Goal: Task Accomplishment & Management: Manage account settings

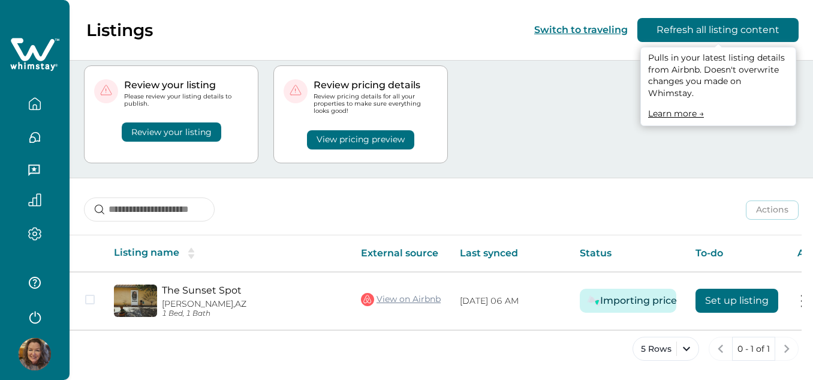
click at [754, 28] on button "Refresh all listing content" at bounding box center [717, 30] width 161 height 24
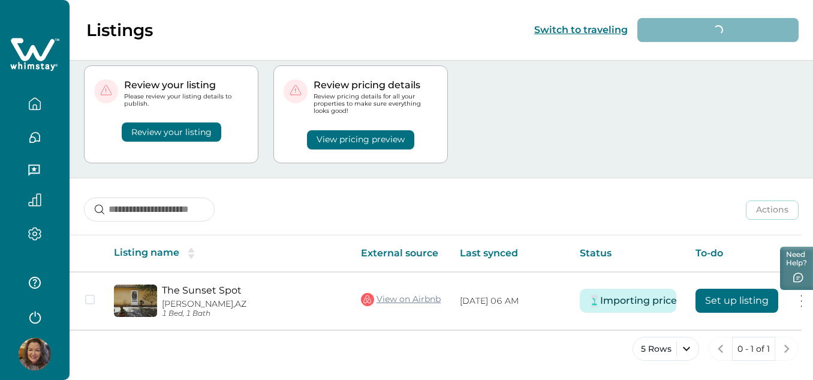
click at [195, 131] on button "Review your listing" at bounding box center [172, 131] width 100 height 19
click at [201, 128] on button "Review your listing" at bounding box center [172, 131] width 100 height 19
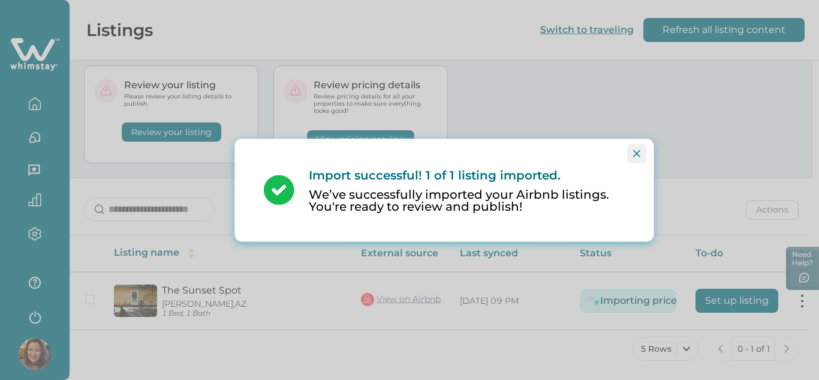
click at [638, 152] on icon "Close" at bounding box center [636, 152] width 7 height 7
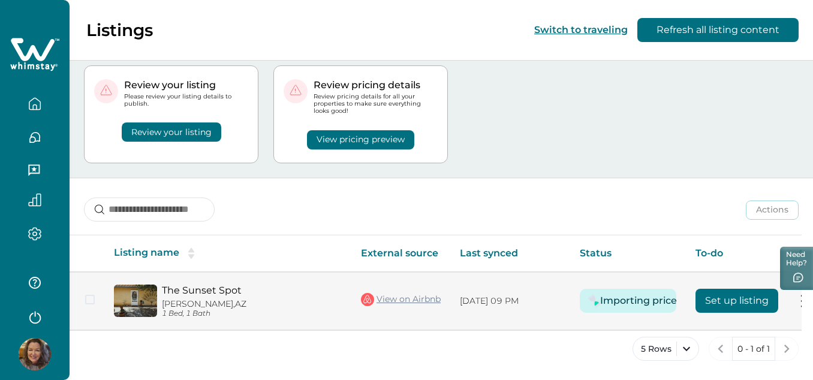
click at [639, 290] on button "Importing price" at bounding box center [638, 300] width 62 height 24
click at [616, 293] on button "Importing price" at bounding box center [638, 300] width 62 height 24
click at [728, 296] on button "Set up listing" at bounding box center [737, 300] width 83 height 24
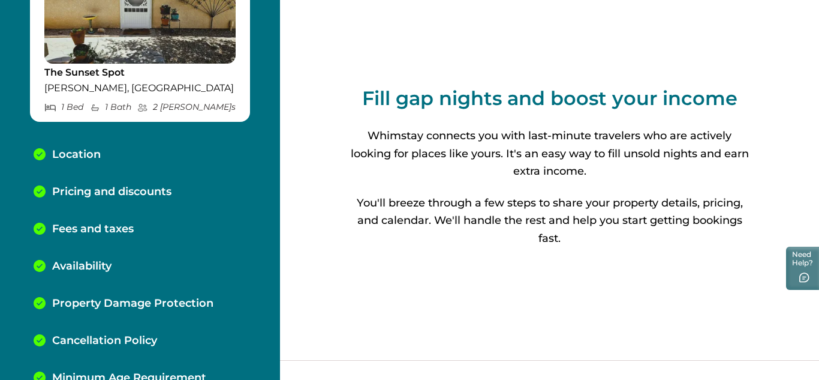
scroll to position [164, 0]
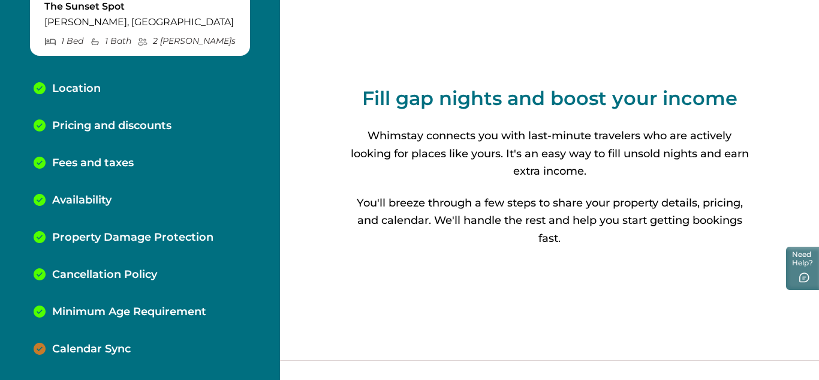
click at [83, 345] on p "Calendar Sync" at bounding box center [91, 348] width 79 height 13
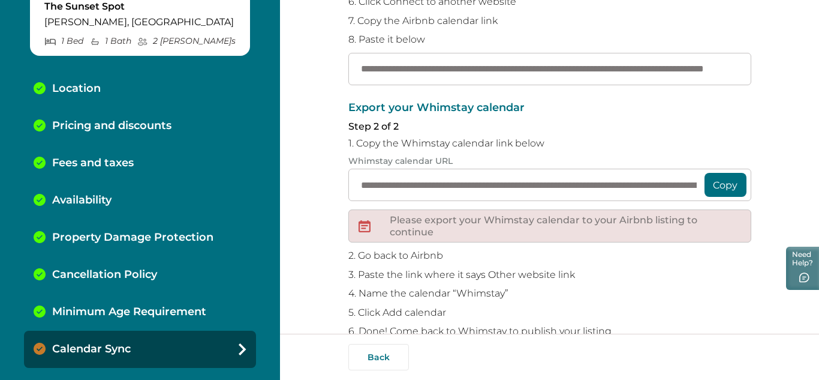
scroll to position [267, 0]
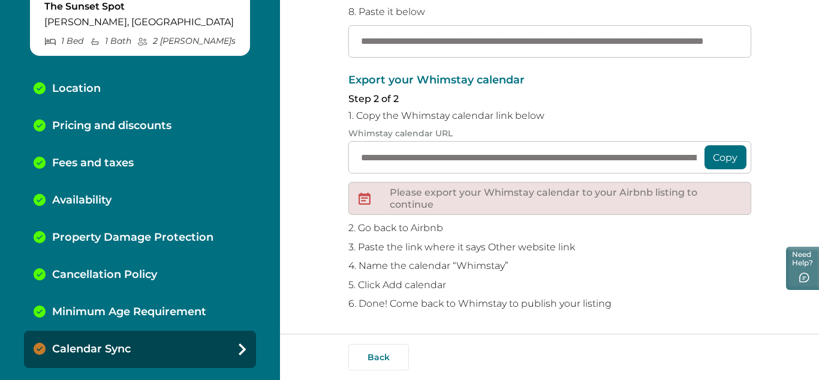
click at [715, 159] on button "Copy" at bounding box center [726, 157] width 42 height 24
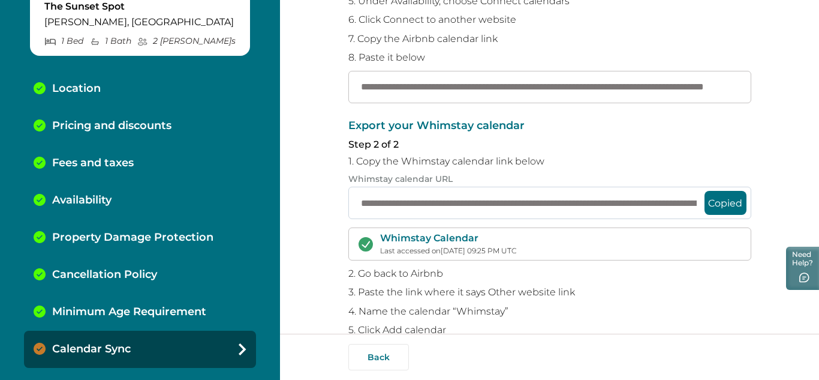
scroll to position [267, 0]
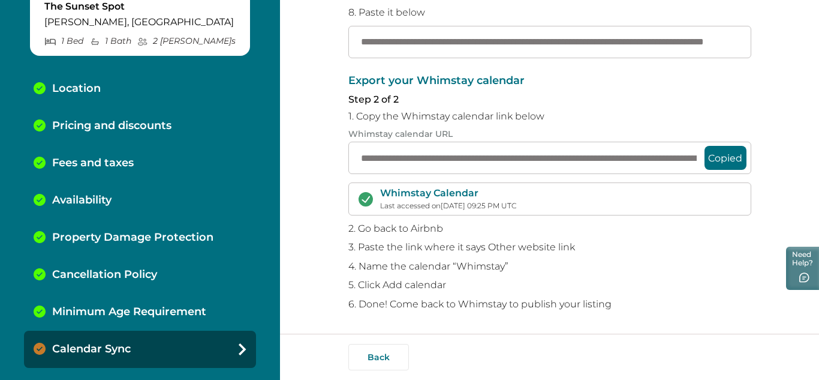
click at [548, 205] on div "Whimstay Calendar Last accessed on 10/03/2025, 09:25 PM UTC" at bounding box center [549, 198] width 403 height 32
click at [239, 343] on icon at bounding box center [243, 349] width 8 height 12
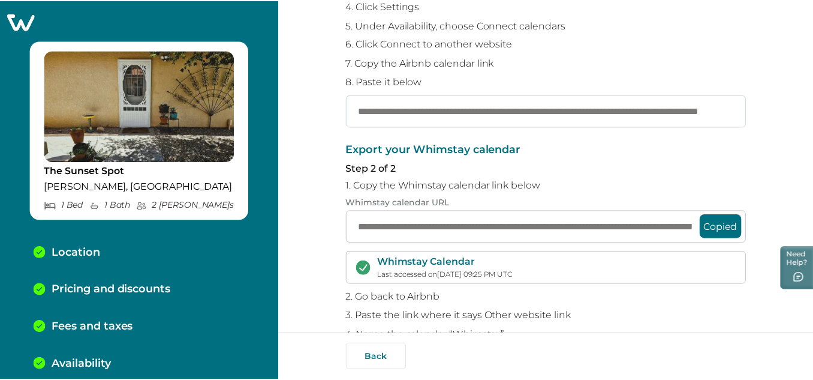
scroll to position [240, 0]
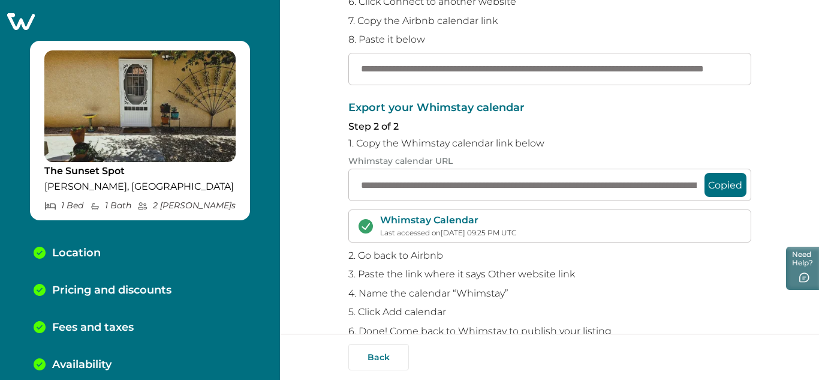
click at [21, 13] on icon at bounding box center [21, 21] width 28 height 17
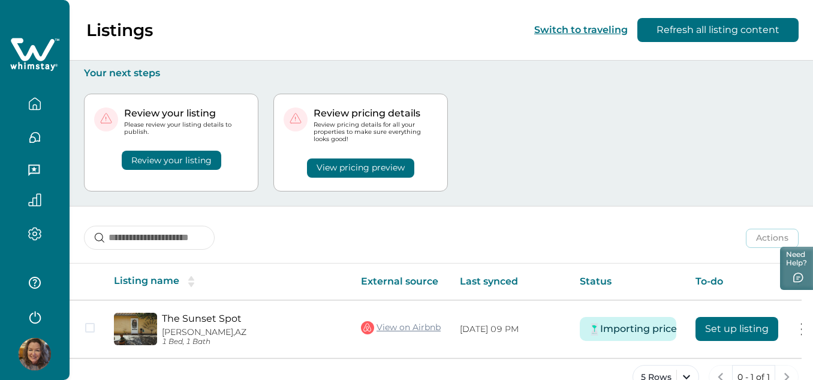
click at [365, 159] on button "View pricing preview" at bounding box center [360, 167] width 107 height 19
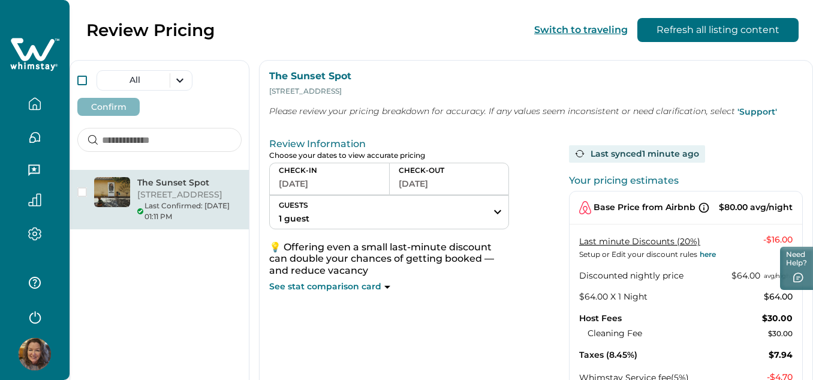
click at [79, 80] on span at bounding box center [82, 81] width 10 height 10
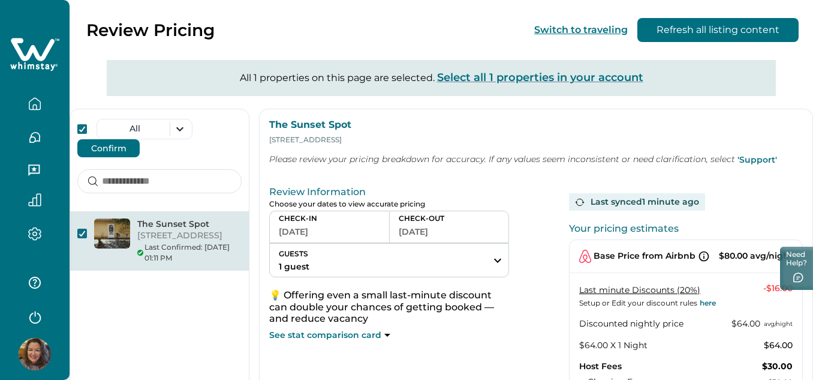
click at [107, 149] on button "Confirm" at bounding box center [108, 148] width 62 height 18
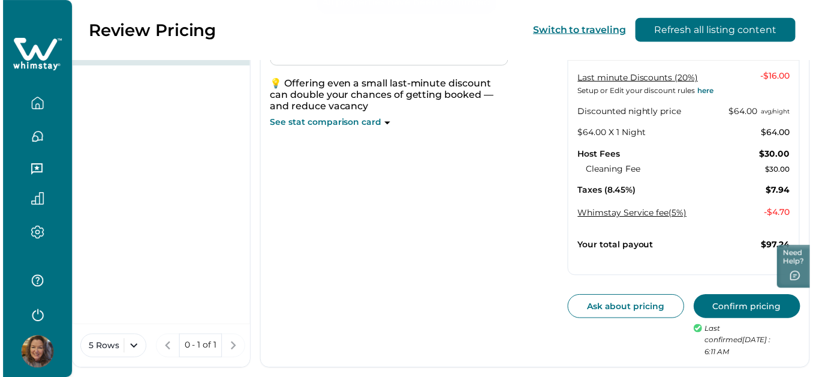
scroll to position [152, 0]
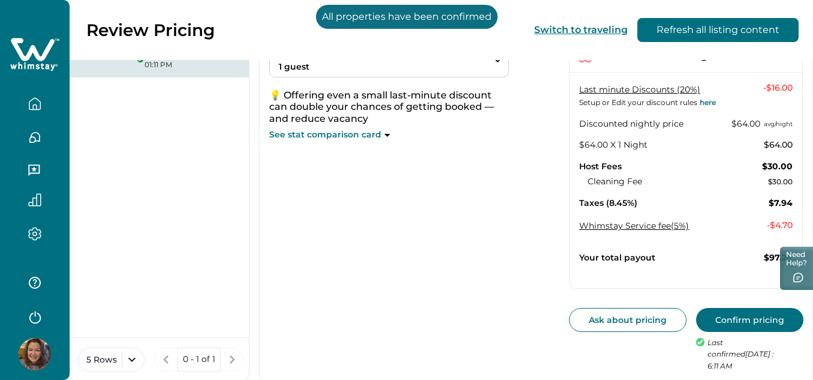
click at [732, 321] on button "Confirm pricing" at bounding box center [749, 320] width 107 height 24
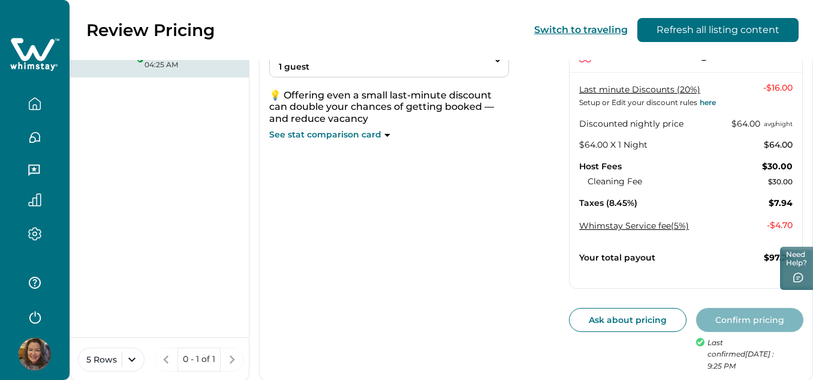
click at [35, 102] on icon "button" at bounding box center [34, 103] width 13 height 13
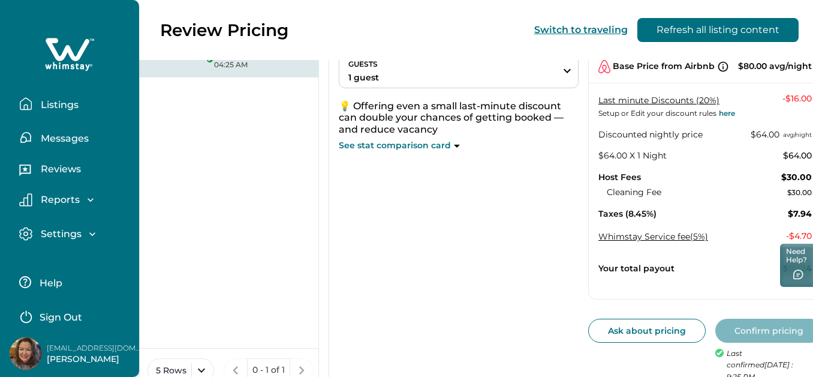
click at [25, 100] on icon "button" at bounding box center [25, 103] width 13 height 13
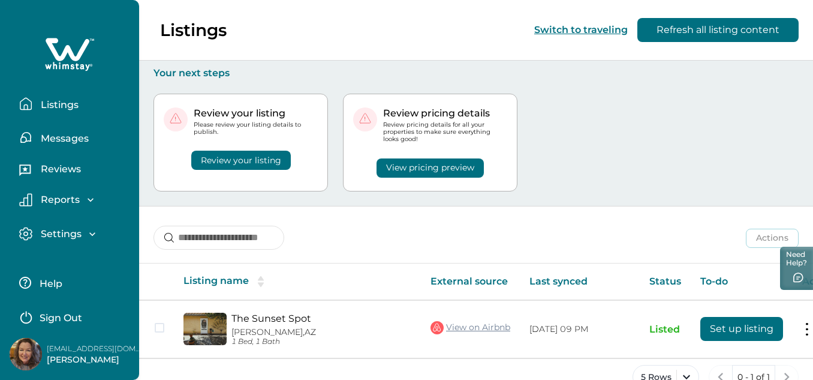
click at [232, 158] on button "Review your listing" at bounding box center [241, 160] width 100 height 19
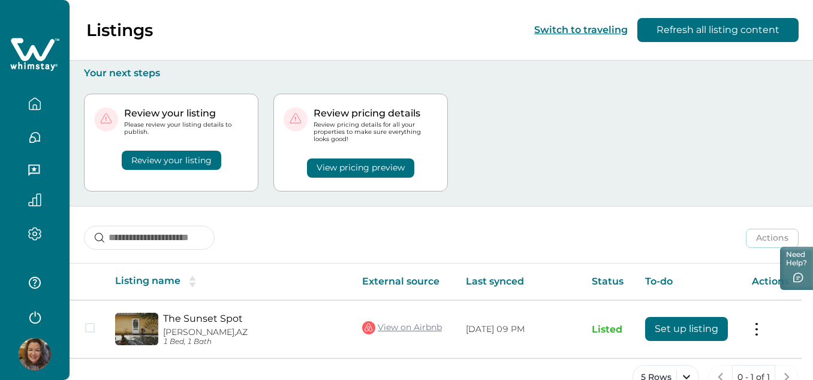
click at [194, 152] on button "Review your listing" at bounding box center [172, 160] width 100 height 19
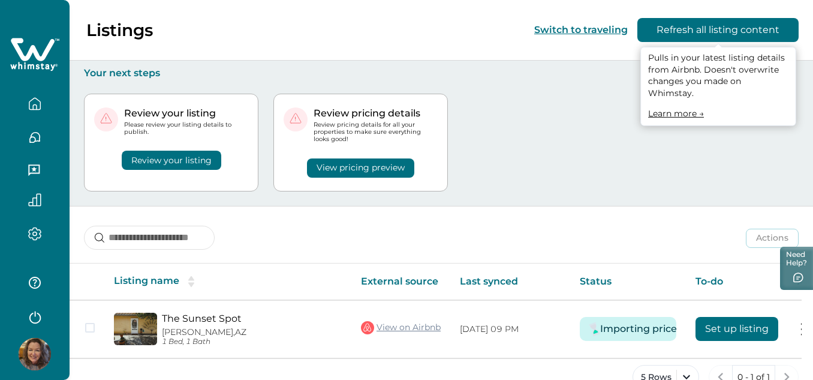
click at [708, 31] on button "Refresh all listing content" at bounding box center [717, 30] width 161 height 24
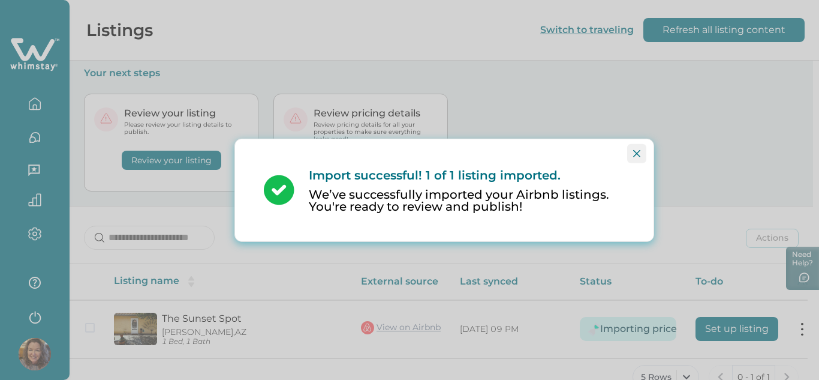
click at [634, 149] on icon "Close" at bounding box center [636, 152] width 7 height 7
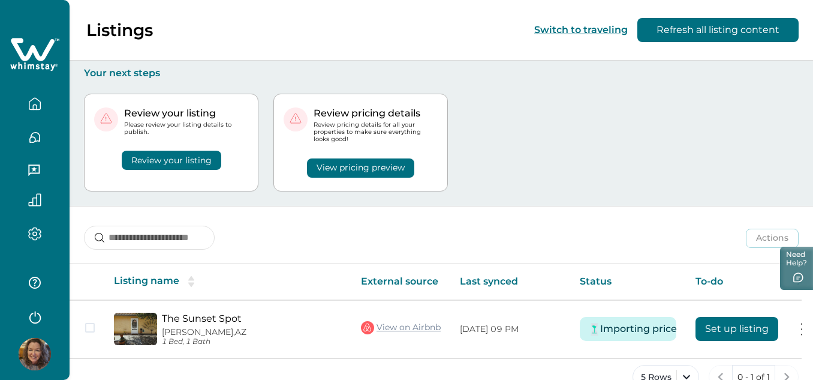
click at [176, 161] on button "Review your listing" at bounding box center [172, 160] width 100 height 19
click at [156, 157] on button "Review your listing" at bounding box center [172, 160] width 100 height 19
click at [156, 158] on button "Review your listing" at bounding box center [172, 160] width 100 height 19
click at [33, 133] on icon "button" at bounding box center [35, 138] width 10 height 10
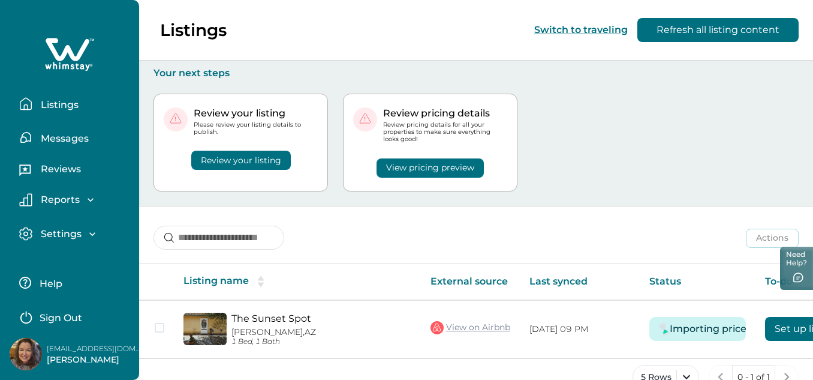
click at [94, 226] on div "Settings Profile details Payout method" at bounding box center [70, 234] width 120 height 34
click at [91, 233] on icon "button" at bounding box center [92, 234] width 12 height 12
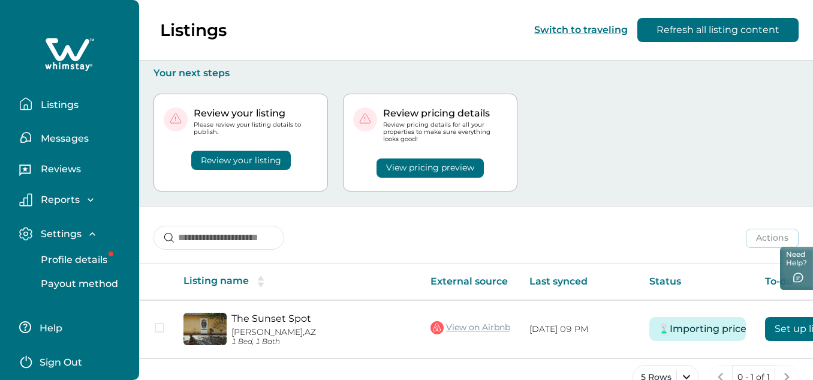
click at [59, 257] on p "Profile details" at bounding box center [72, 260] width 70 height 12
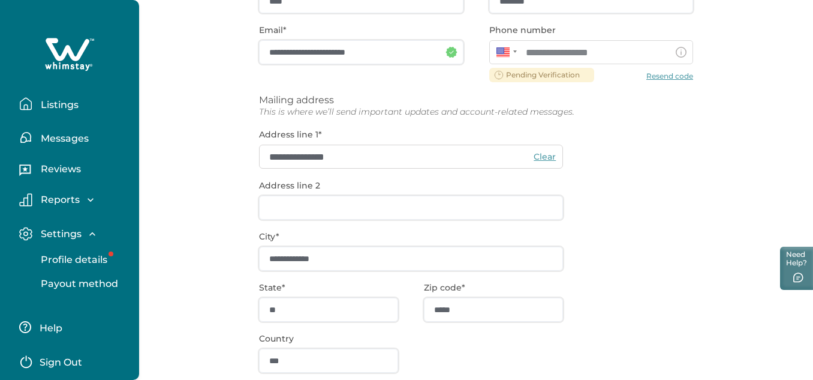
scroll to position [180, 0]
click at [58, 252] on button "Profile details" at bounding box center [83, 260] width 110 height 24
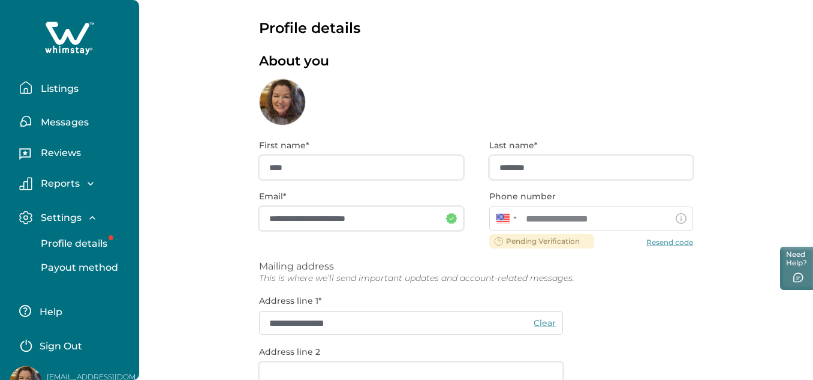
scroll to position [44, 0]
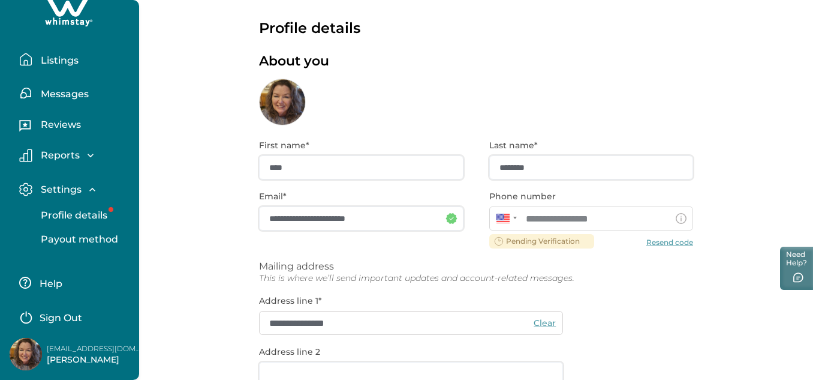
click at [76, 346] on p "[EMAIL_ADDRESS][DOMAIN_NAME]" at bounding box center [95, 348] width 96 height 12
click at [67, 63] on p "Listings" at bounding box center [57, 61] width 41 height 12
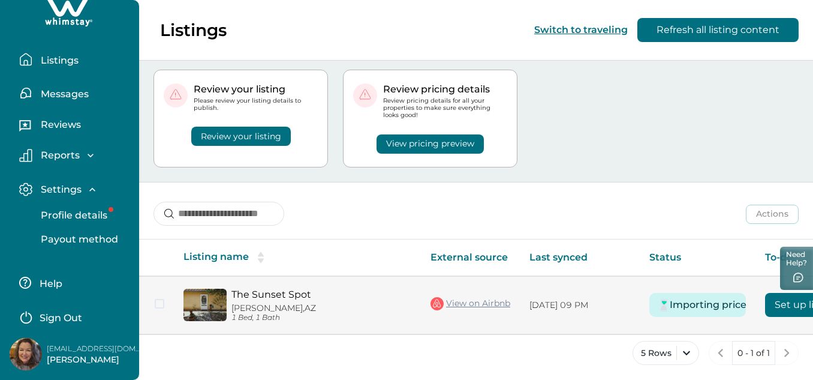
scroll to position [31, 0]
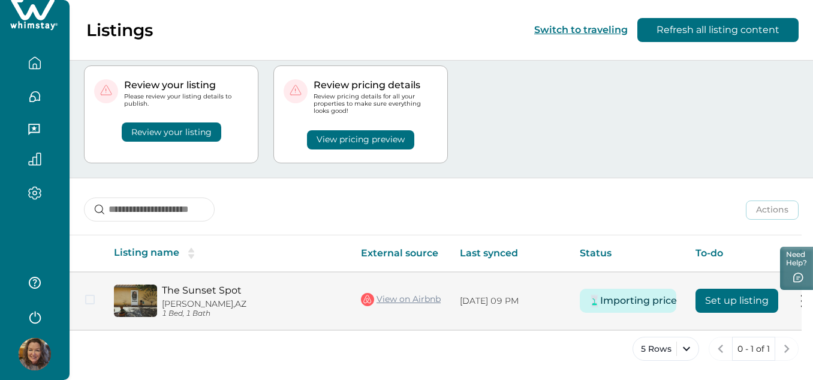
click at [260, 285] on link "The Sunset Spot" at bounding box center [252, 289] width 180 height 11
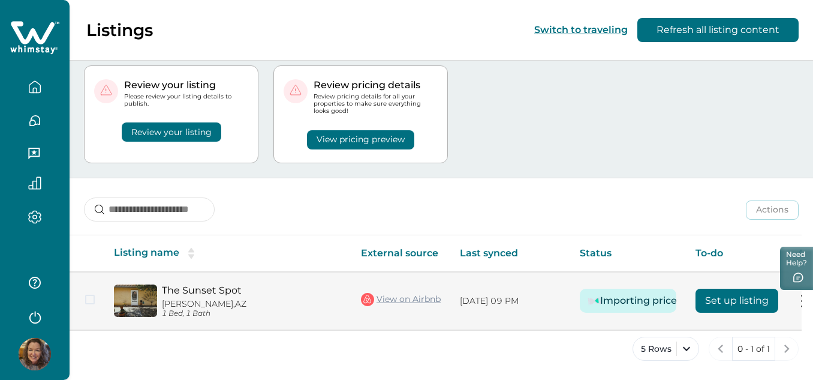
scroll to position [0, 0]
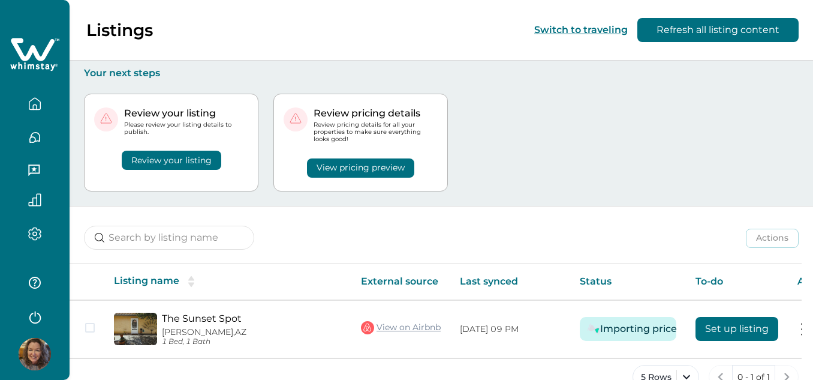
click at [186, 152] on button "Review your listing" at bounding box center [172, 160] width 100 height 19
click at [164, 158] on button "Review your listing" at bounding box center [172, 160] width 100 height 19
click at [177, 157] on button "Review your listing" at bounding box center [172, 160] width 100 height 19
click at [178, 156] on button "Review your listing" at bounding box center [172, 160] width 100 height 19
click at [198, 162] on button "Review your listing" at bounding box center [172, 160] width 100 height 19
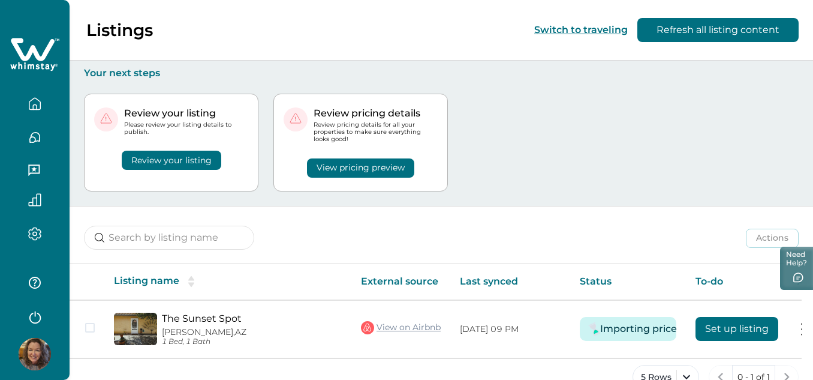
click at [199, 162] on button "Review your listing" at bounding box center [172, 160] width 100 height 19
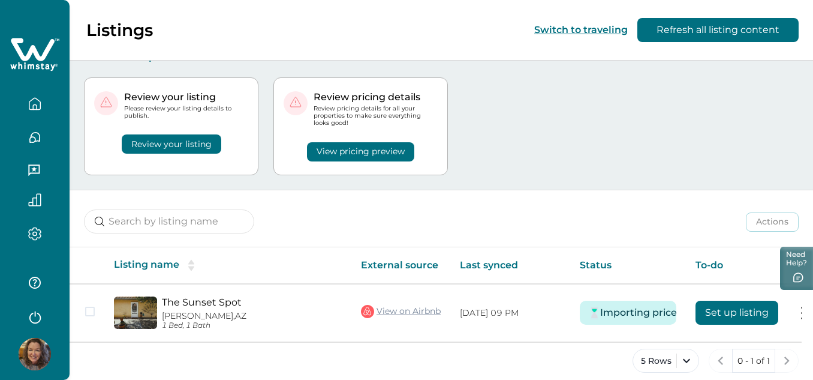
scroll to position [31, 0]
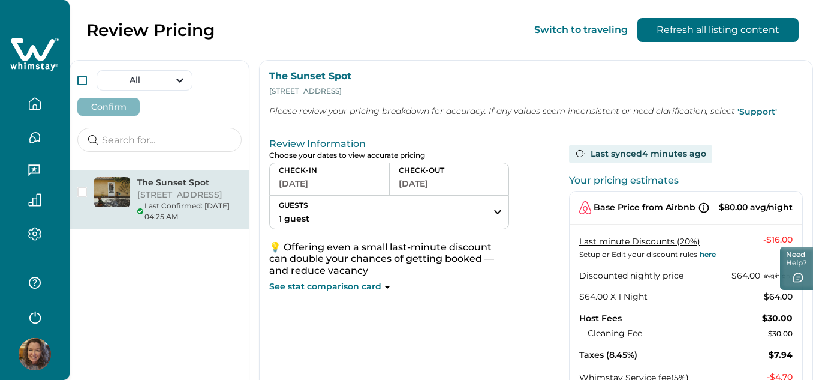
click at [80, 78] on span at bounding box center [82, 81] width 10 height 10
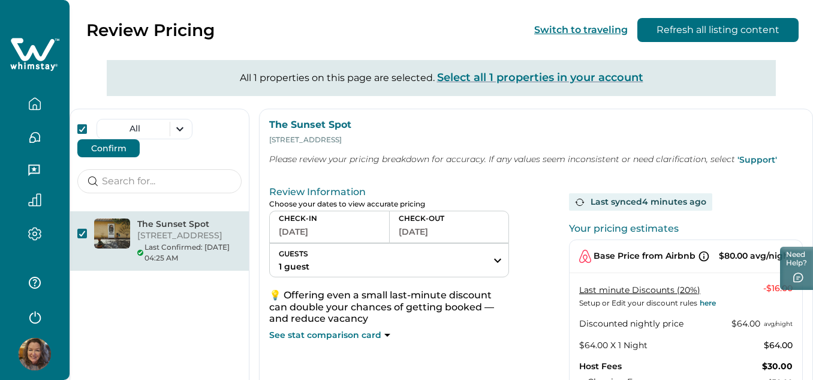
drag, startPoint x: 119, startPoint y: 148, endPoint x: 125, endPoint y: 146, distance: 6.1
click at [119, 148] on button "Confirm" at bounding box center [108, 148] width 62 height 18
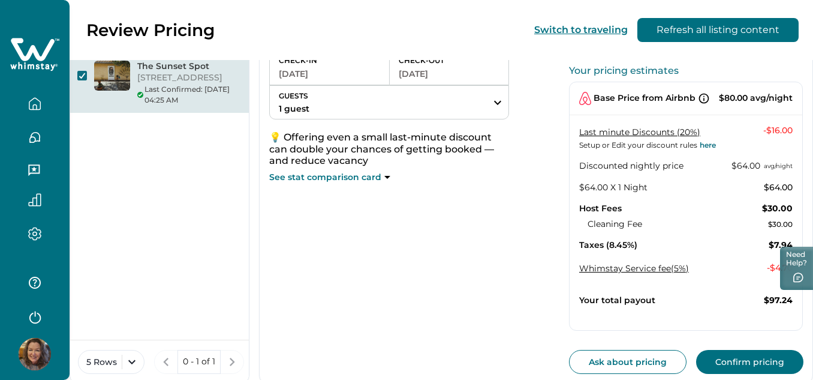
scroll to position [180, 0]
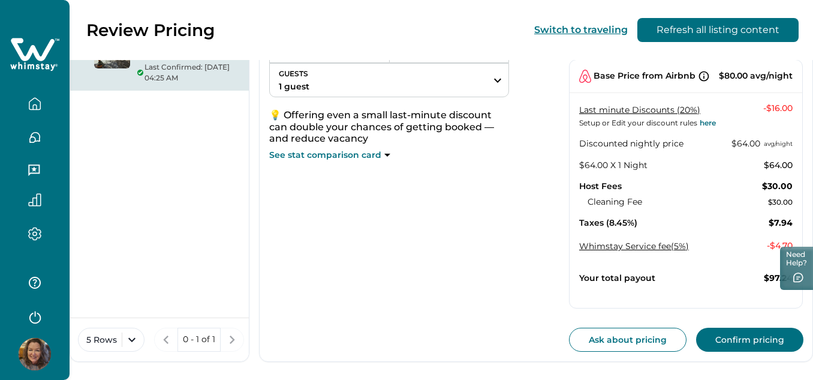
click at [729, 344] on button "Confirm pricing" at bounding box center [749, 339] width 107 height 24
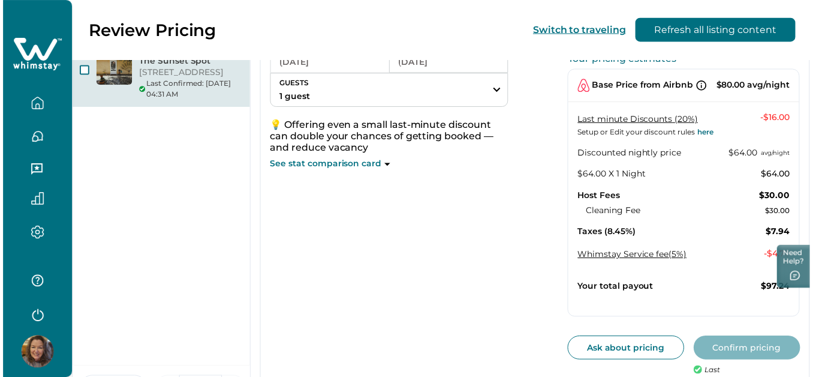
scroll to position [84, 0]
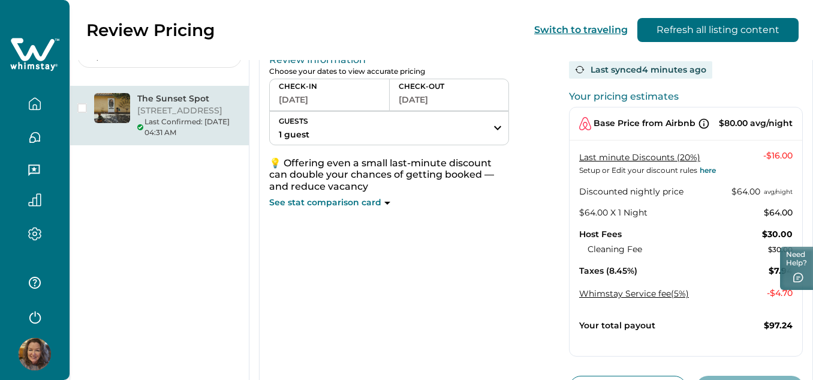
click at [39, 107] on icon "button" at bounding box center [34, 103] width 13 height 13
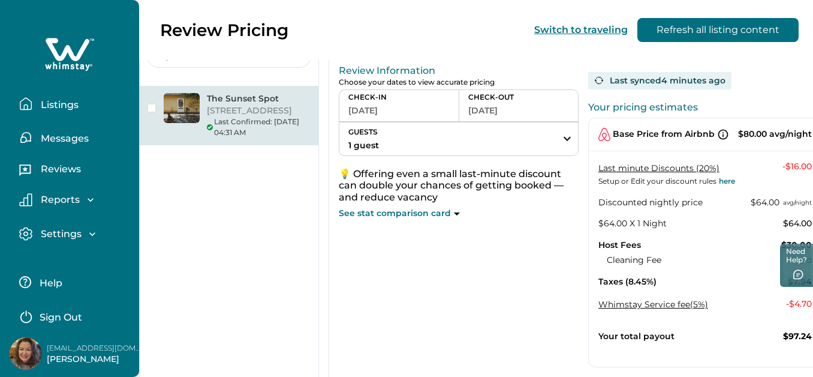
click at [58, 106] on p "Listings" at bounding box center [57, 105] width 41 height 12
